Goal: Transaction & Acquisition: Purchase product/service

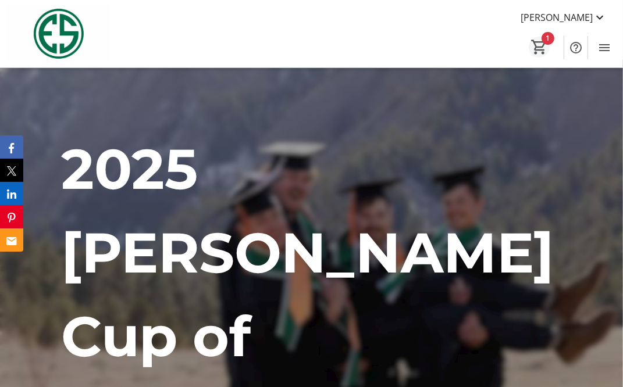
click at [542, 54] on mat-icon "1" at bounding box center [538, 46] width 17 height 17
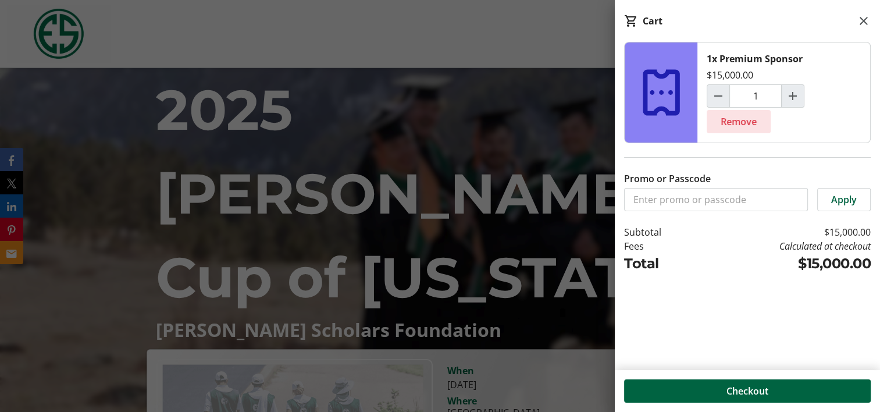
click at [631, 123] on span "Remove" at bounding box center [739, 122] width 36 height 14
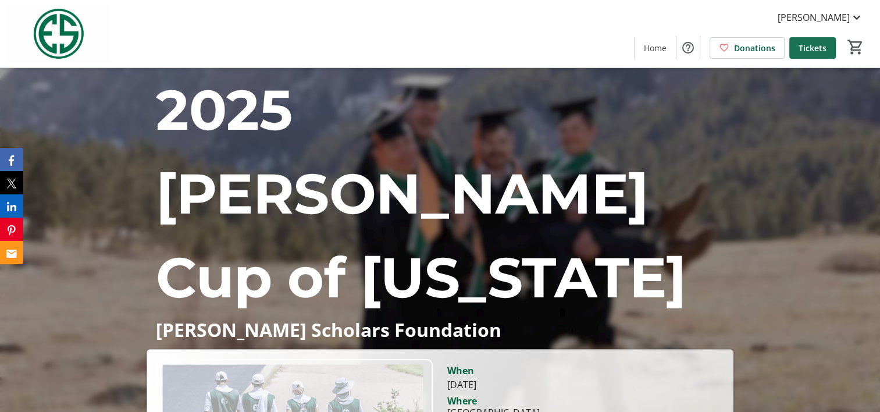
drag, startPoint x: 803, startPoint y: 48, endPoint x: 804, endPoint y: 65, distance: 16.4
click at [631, 48] on span "Tickets" at bounding box center [813, 48] width 28 height 12
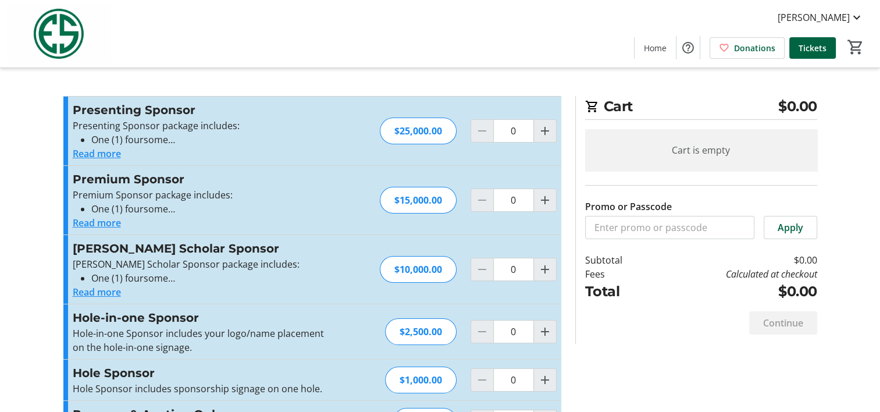
click at [104, 155] on button "Read more" at bounding box center [97, 154] width 48 height 14
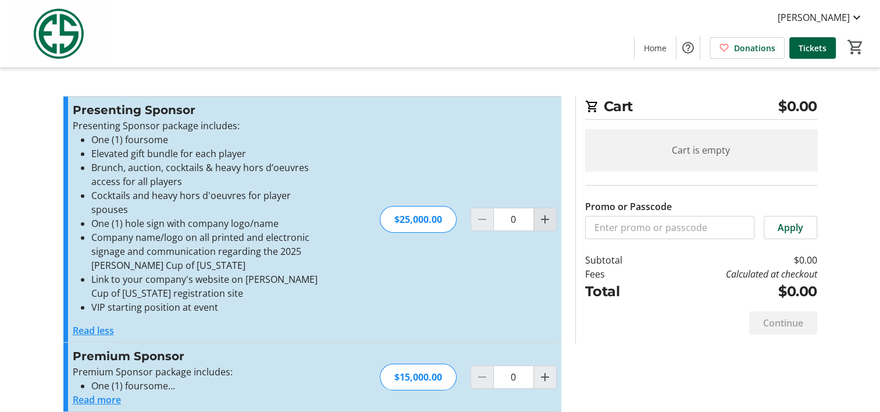
click at [549, 212] on mat-icon "Increment by one" at bounding box center [545, 219] width 14 height 14
type input "1"
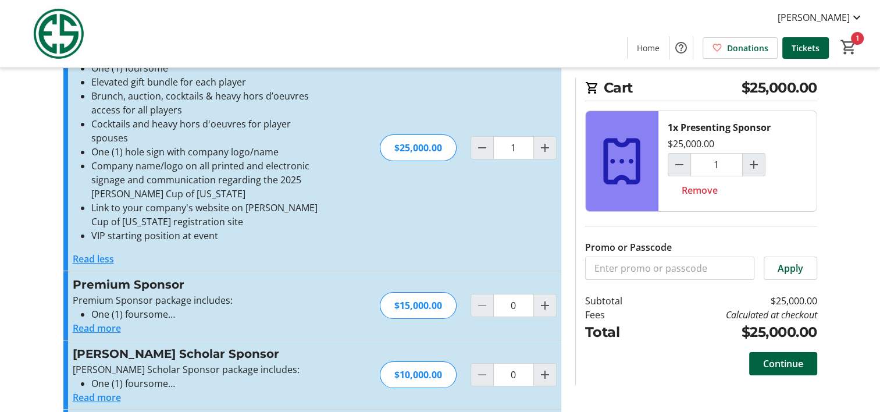
scroll to position [205, 0]
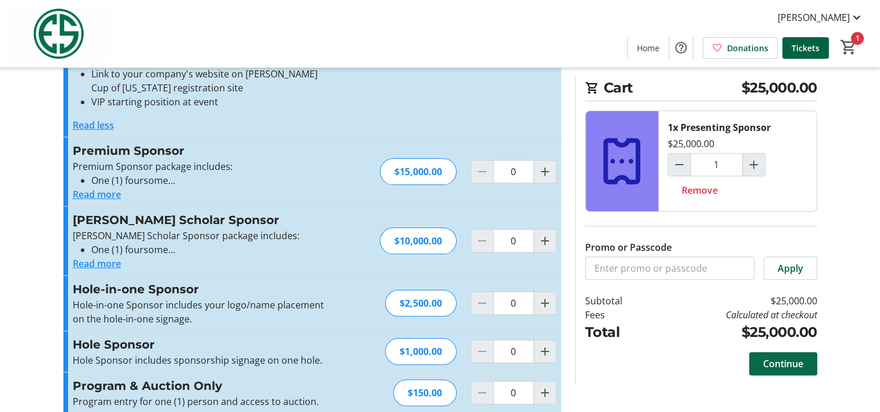
click at [631, 368] on span "Continue" at bounding box center [783, 364] width 40 height 14
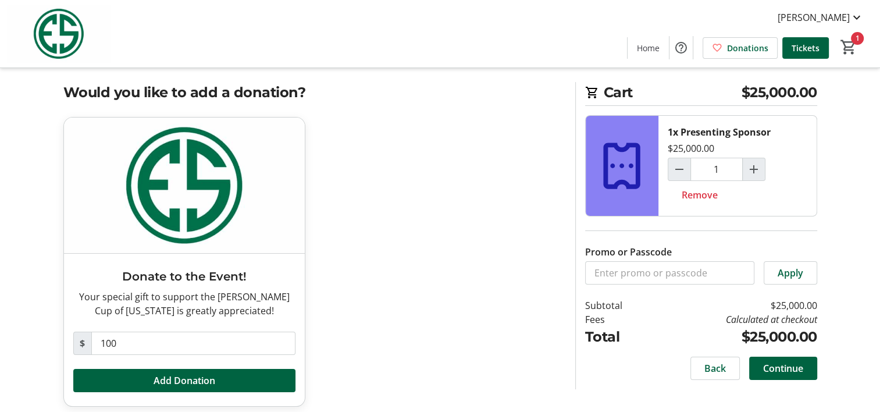
scroll to position [22, 0]
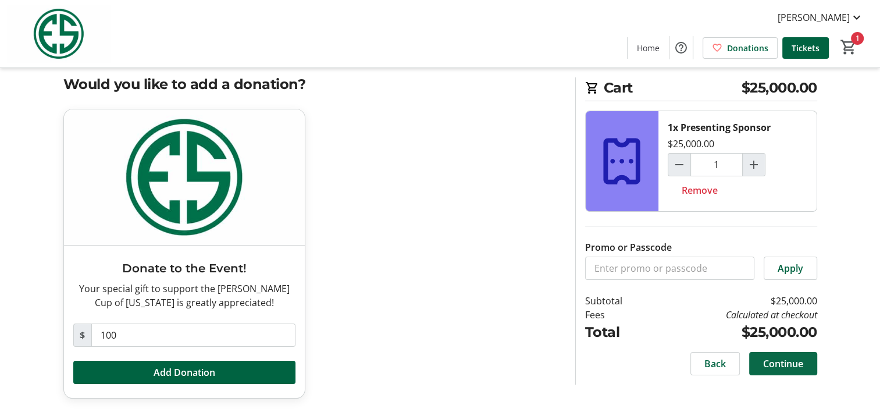
click at [631, 359] on span "Continue" at bounding box center [783, 364] width 40 height 14
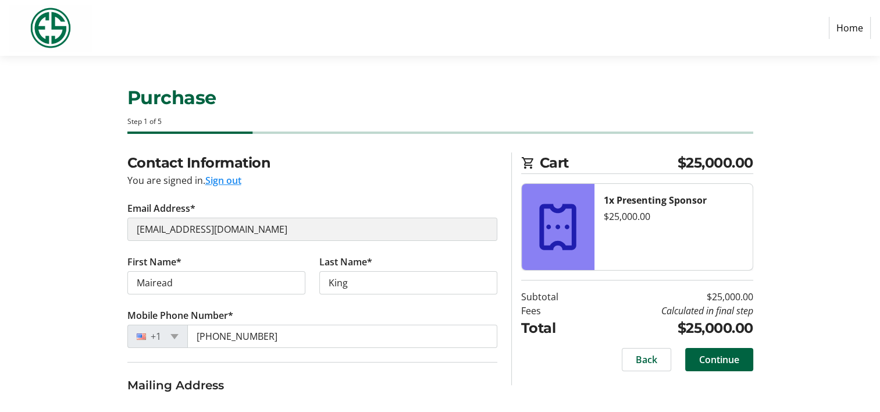
select select "US"
click at [221, 180] on button "Sign out" at bounding box center [223, 180] width 36 height 14
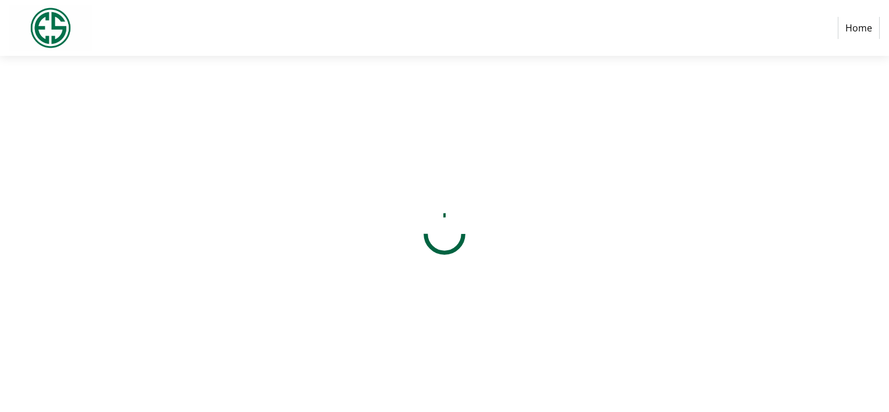
select select "US"
